Goal: Information Seeking & Learning: Understand process/instructions

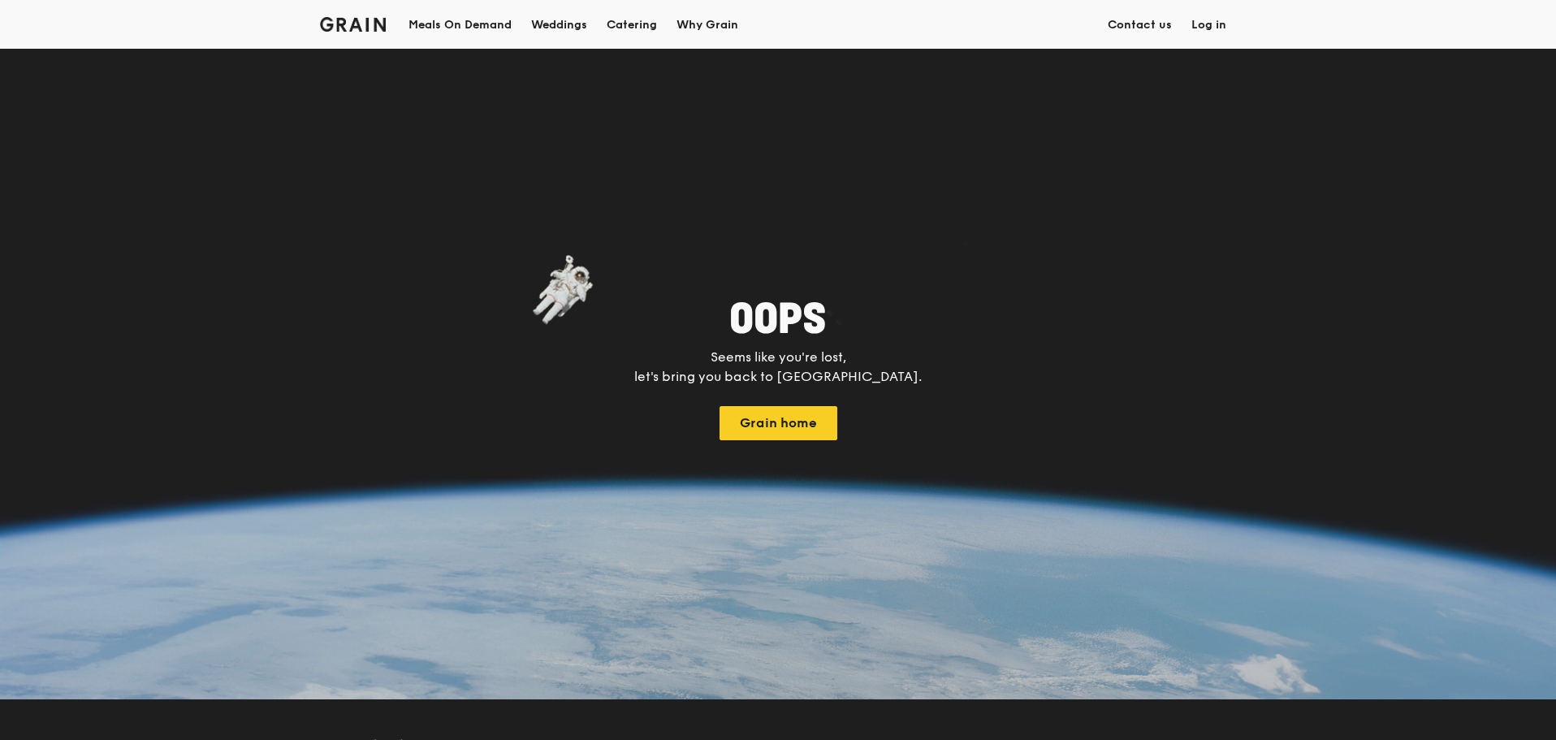
click at [787, 329] on div "Weddings by Grain presents Plan the perfect celebration with us, all in a weeke…" at bounding box center [778, 370] width 1556 height 740
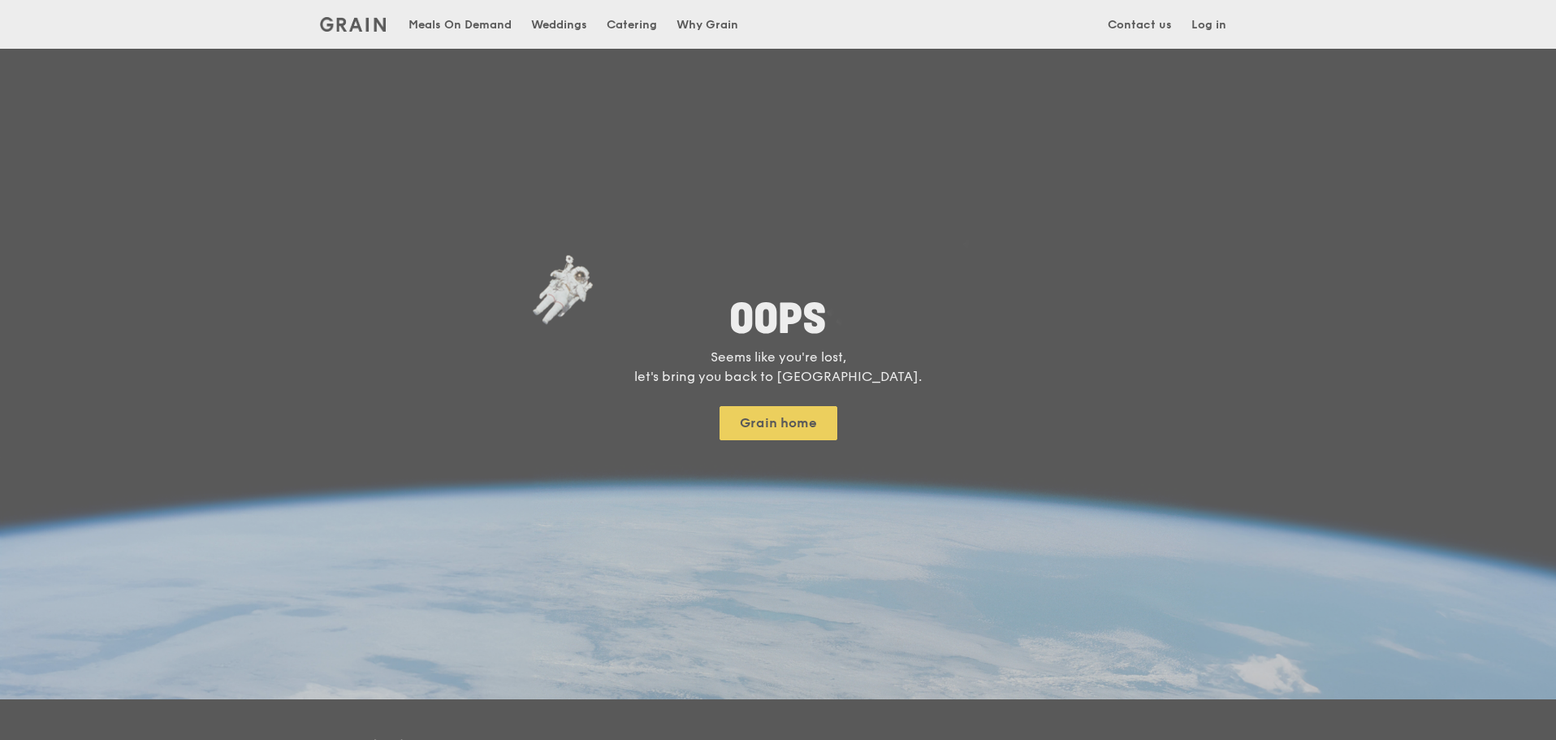
click at [788, 370] on div "Weddings by Grain presents Plan the perfect celebration with us, all in a weeke…" at bounding box center [778, 370] width 1556 height 740
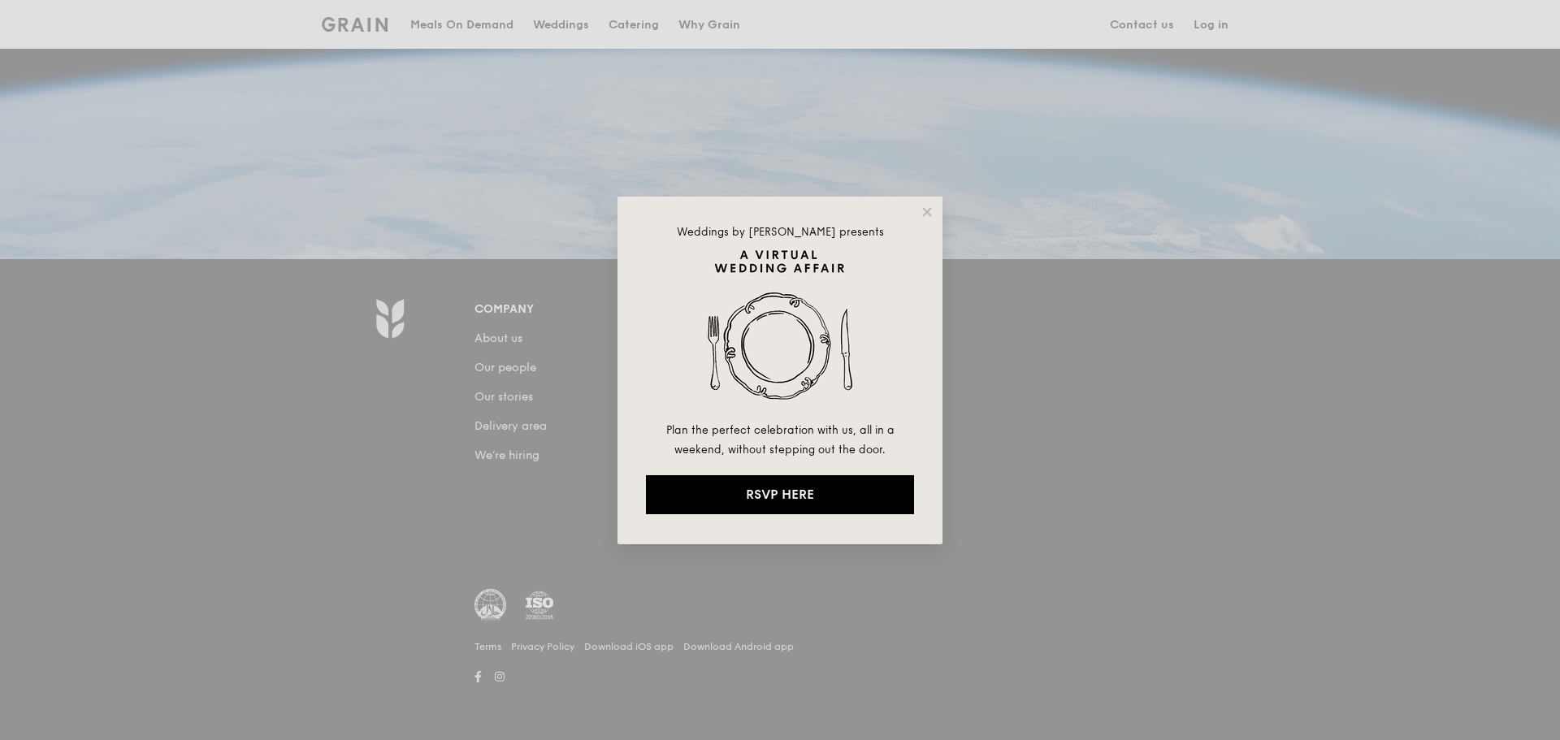
click at [928, 209] on icon at bounding box center [927, 212] width 15 height 15
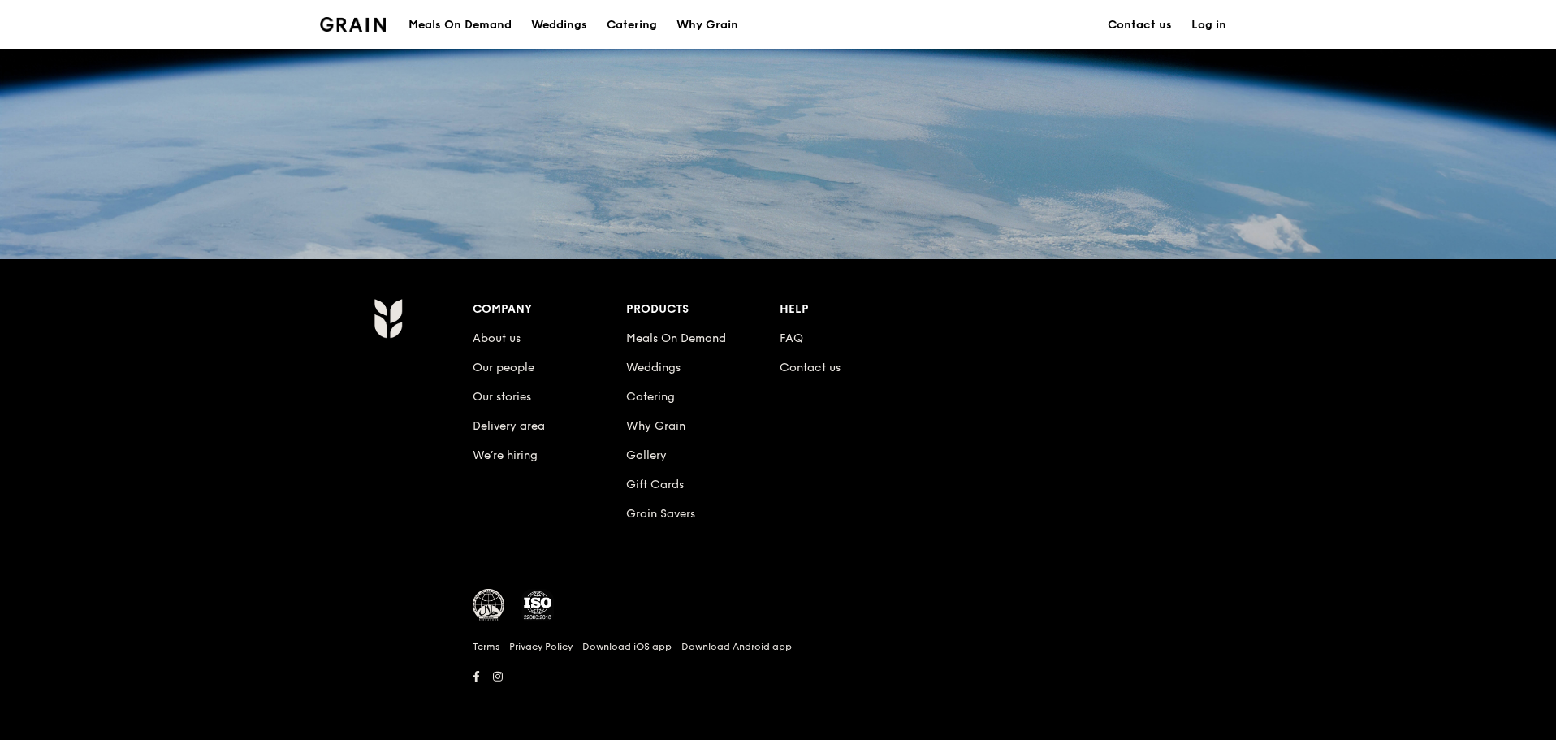
click at [790, 334] on link "FAQ" at bounding box center [792, 338] width 24 height 14
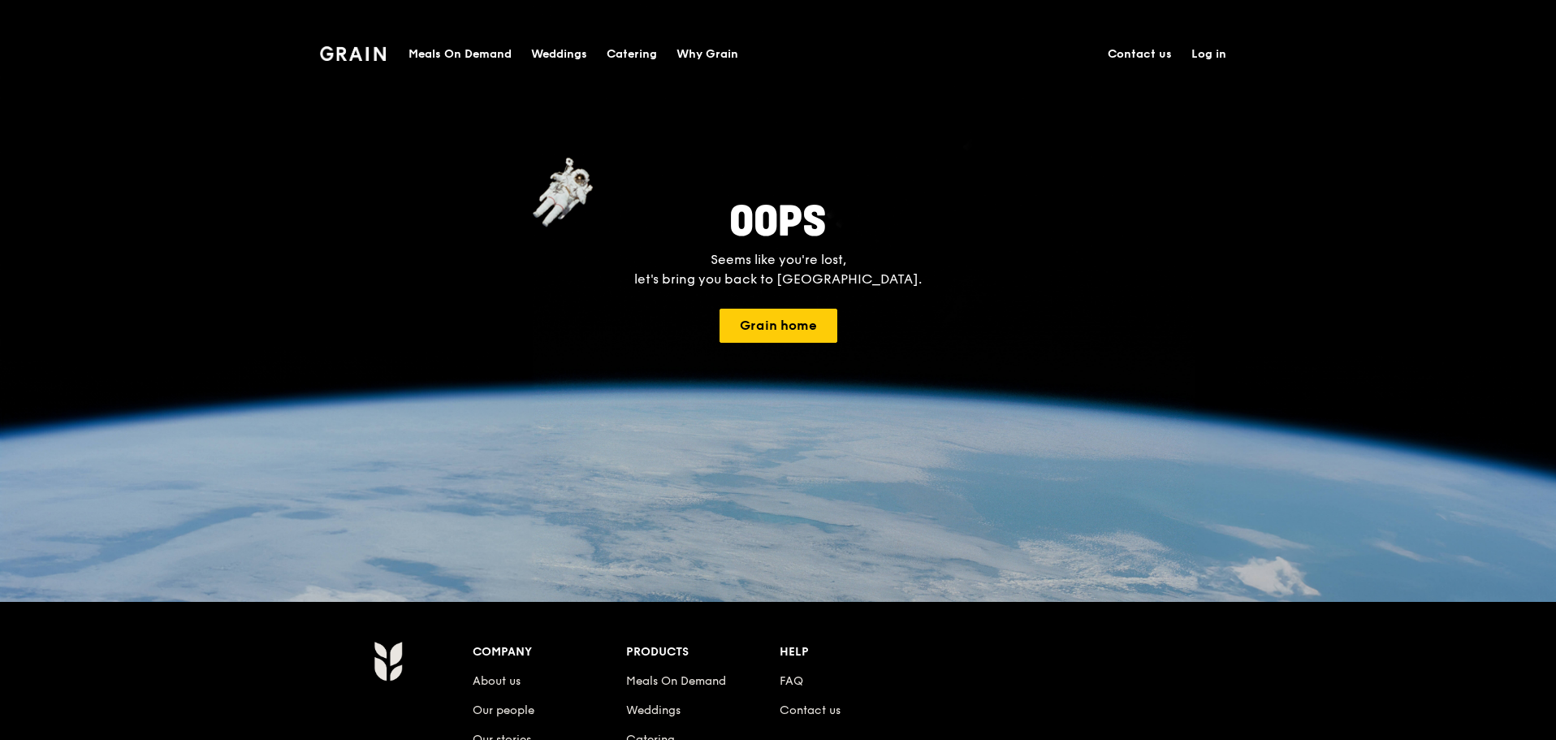
scroll to position [406, 0]
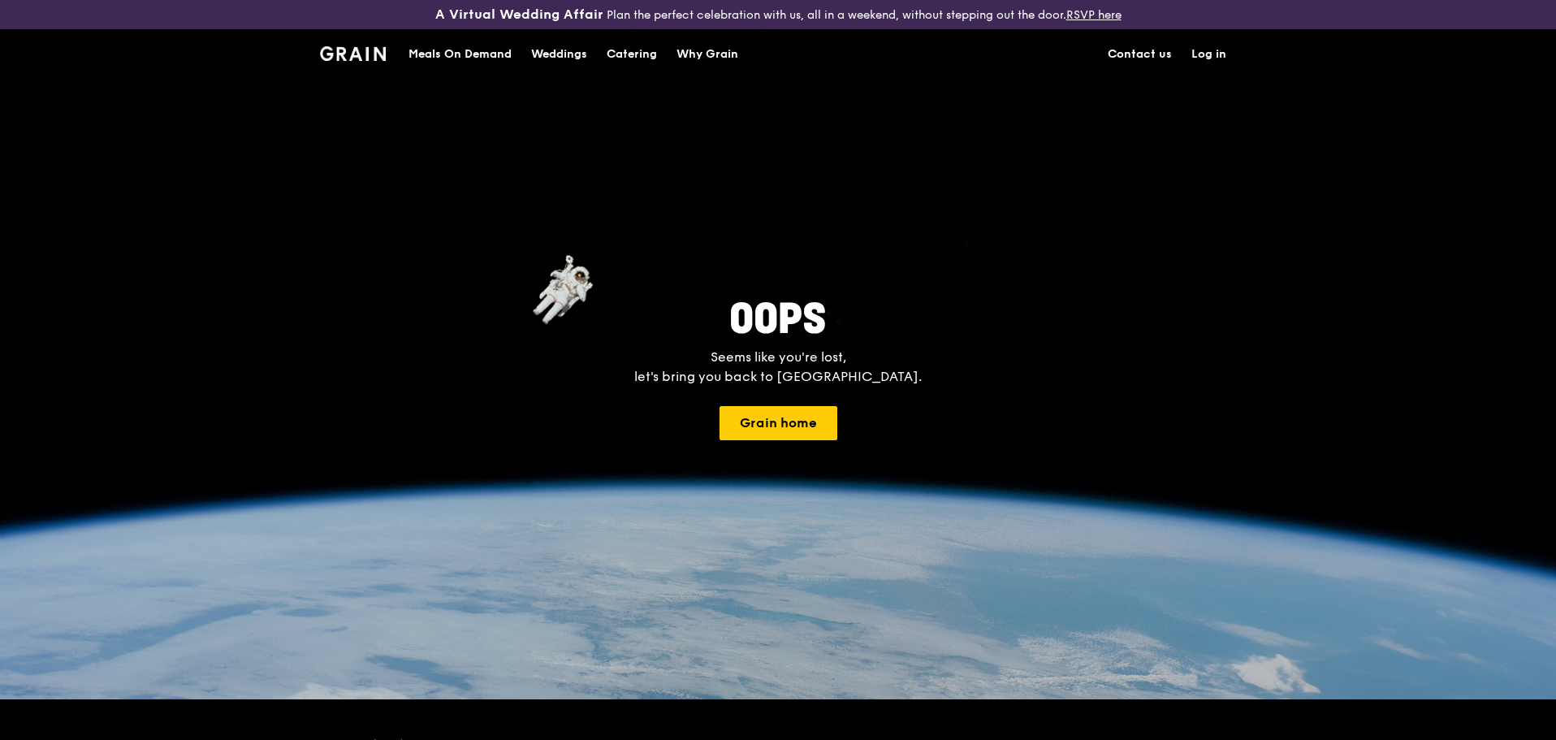
scroll to position [440, 0]
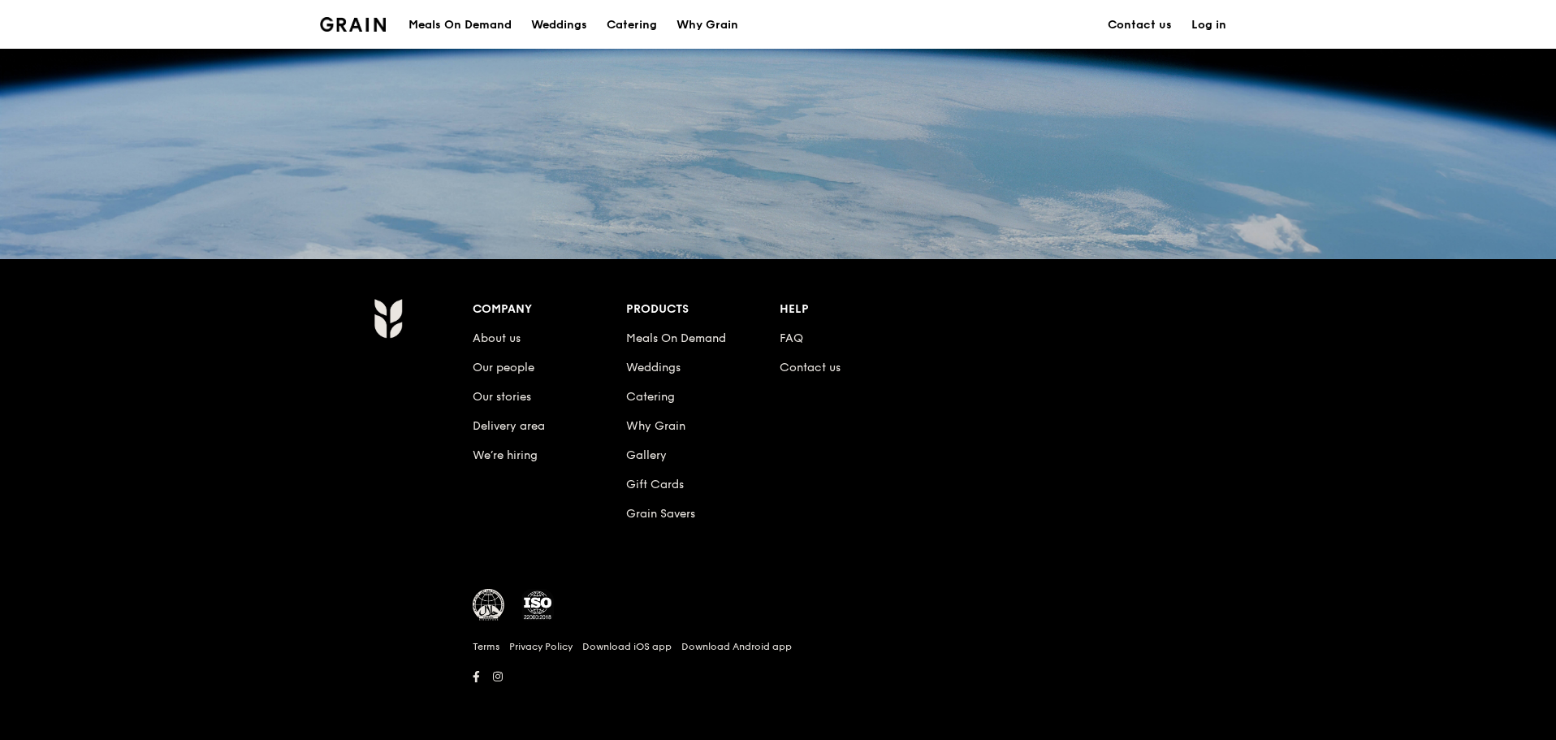
click at [782, 333] on link "FAQ" at bounding box center [792, 338] width 24 height 14
